Goal: Transaction & Acquisition: Purchase product/service

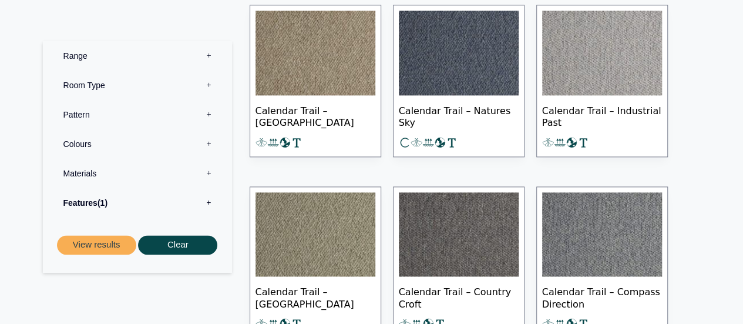
scroll to position [795, 0]
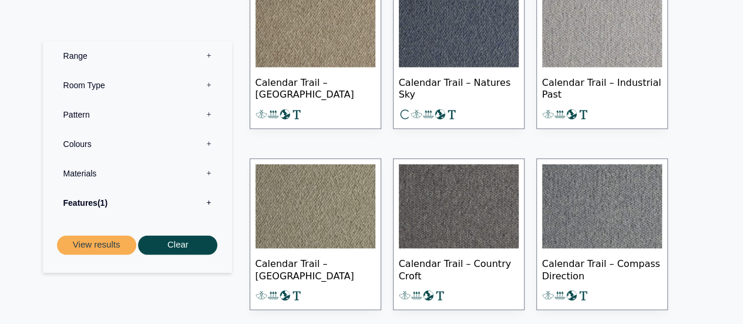
click at [207, 116] on label "Pattern 0" at bounding box center [137, 114] width 171 height 29
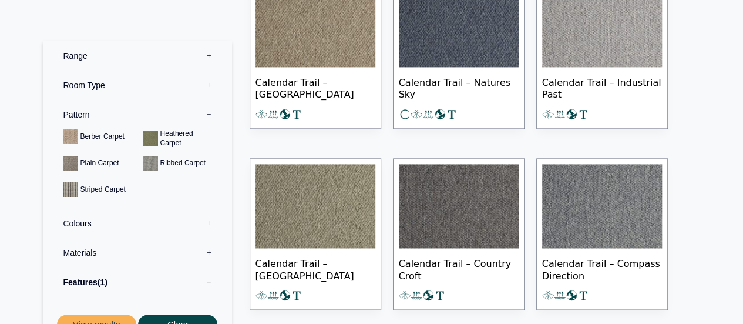
scroll to position [19, 0]
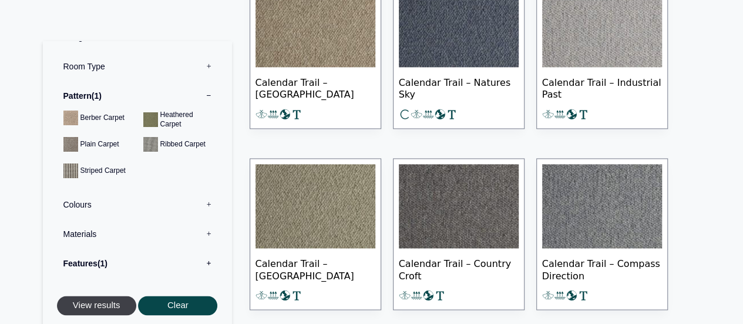
click at [88, 304] on button "View results" at bounding box center [96, 304] width 79 height 19
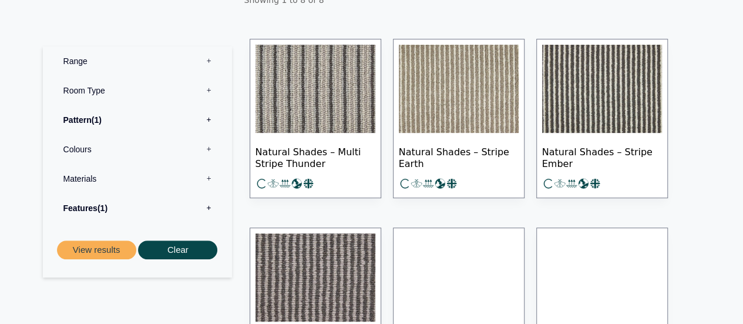
scroll to position [246, 0]
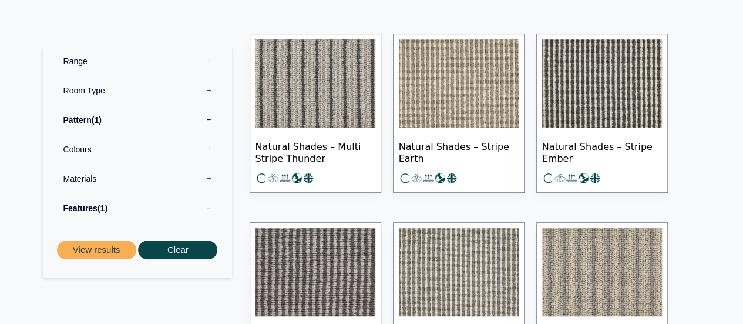
click at [450, 91] on img at bounding box center [459, 83] width 120 height 88
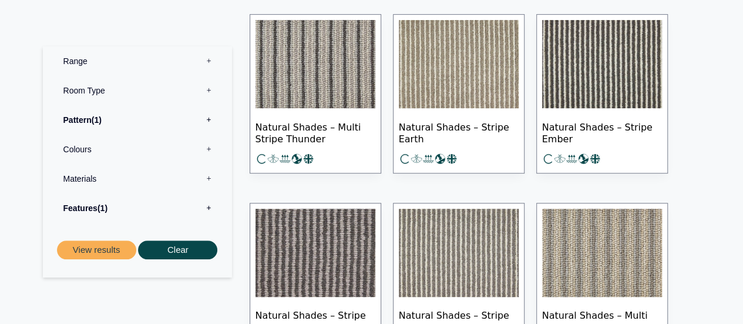
scroll to position [260, 0]
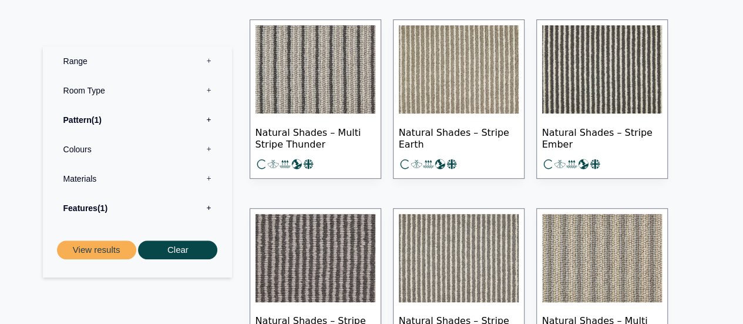
click at [613, 92] on img at bounding box center [602, 69] width 120 height 88
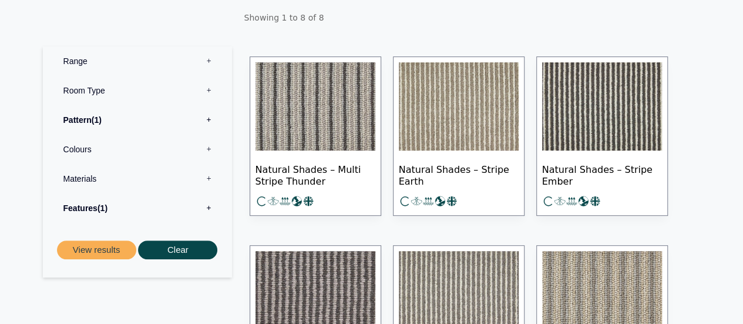
scroll to position [221, 0]
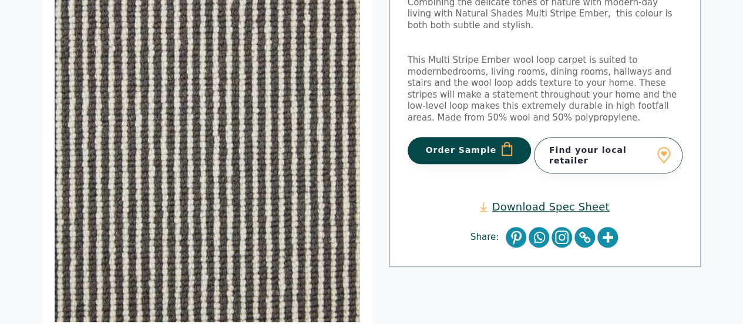
scroll to position [32, 0]
